Goal: Task Accomplishment & Management: Complete application form

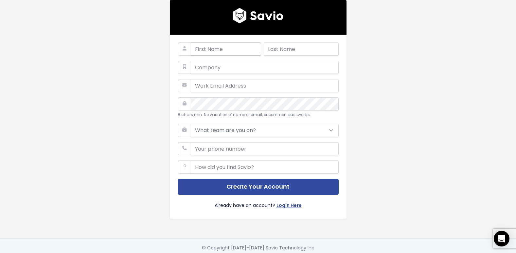
click at [209, 49] on input "text" at bounding box center [226, 49] width 70 height 13
type input "[PERSON_NAME]"
type input "19746668"
type input "[EMAIL_ADDRESS][DOMAIN_NAME]"
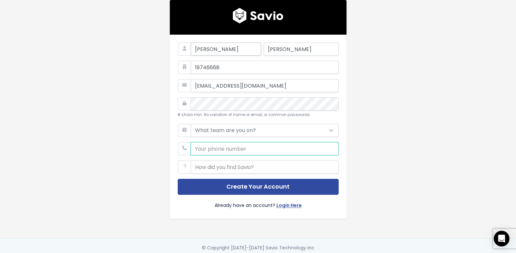
type input "07500601312"
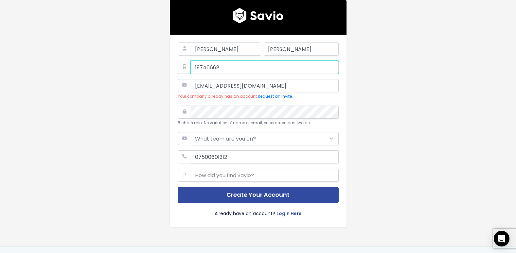
drag, startPoint x: 224, startPoint y: 65, endPoint x: 191, endPoint y: 65, distance: 32.4
click at [191, 65] on input "19746668" at bounding box center [265, 67] width 148 height 13
drag, startPoint x: 192, startPoint y: 89, endPoint x: 177, endPoint y: 88, distance: 14.7
click at [178, 89] on div "[EMAIL_ADDRESS][DOMAIN_NAME] Your company already has an account. Request an in…" at bounding box center [258, 89] width 161 height 21
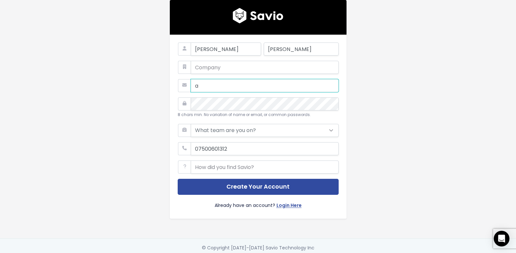
type input "[EMAIL_ADDRESS][DOMAIN_NAME]"
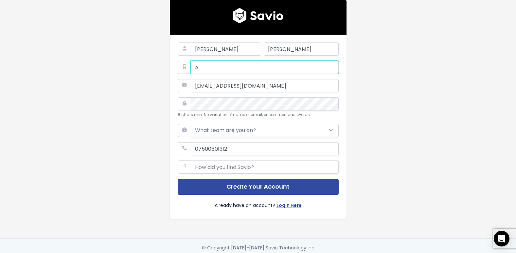
click at [201, 65] on input "A" at bounding box center [265, 67] width 148 height 13
type input "Afe"
click at [260, 131] on select "What team are you on? Support Product Sales Customer Success Marketing Other" at bounding box center [265, 130] width 148 height 13
select select "PRODUCT"
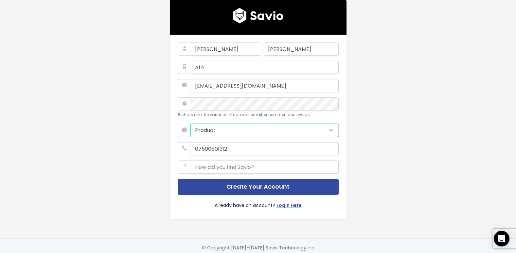
click at [191, 124] on select "What team are you on? Support Product Sales Customer Success Marketing Other" at bounding box center [265, 130] width 148 height 13
drag, startPoint x: 231, startPoint y: 150, endPoint x: 192, endPoint y: 150, distance: 38.6
click at [192, 150] on input "phone" at bounding box center [265, 148] width 148 height 13
